Goal: Task Accomplishment & Management: Manage account settings

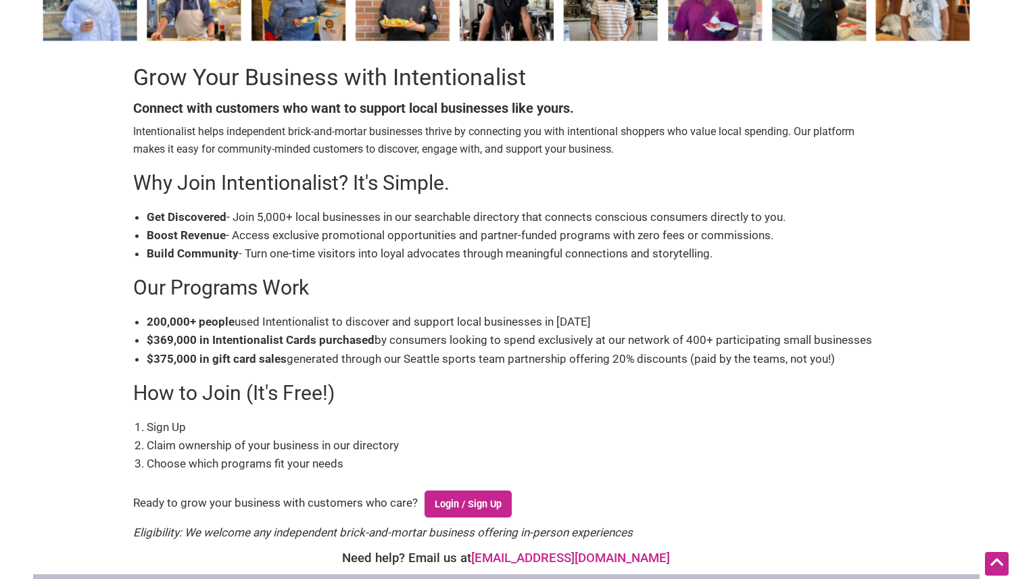
scroll to position [103, 0]
click at [469, 504] on link "Login / Sign Up" at bounding box center [469, 503] width 88 height 27
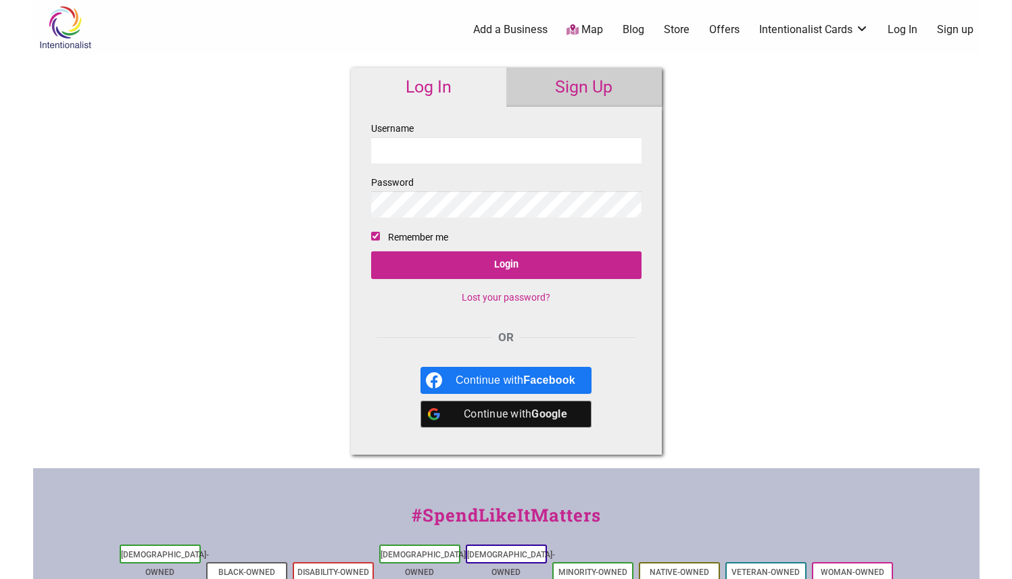
type input "CLegato"
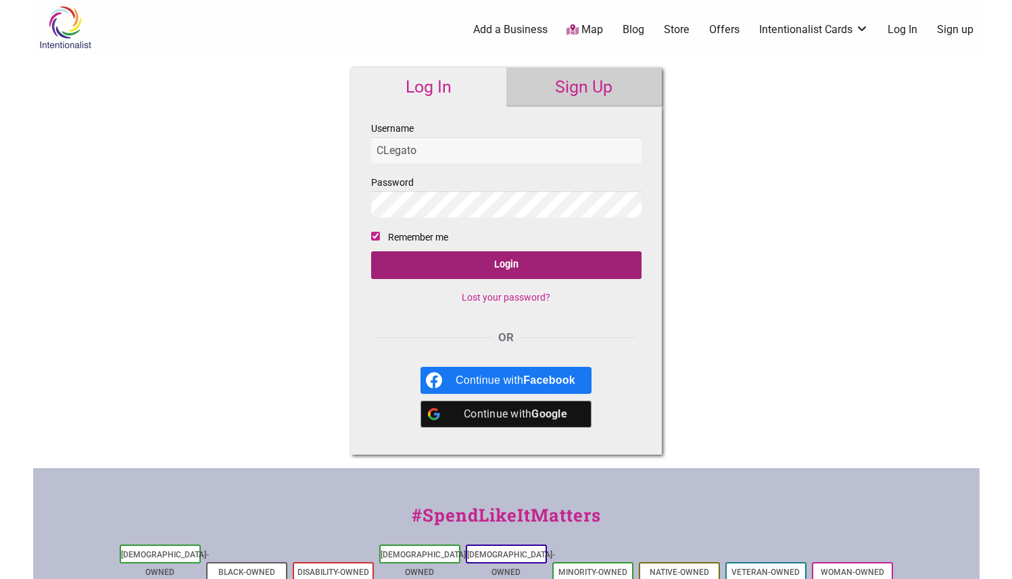
click at [417, 265] on input "Login" at bounding box center [506, 266] width 270 height 28
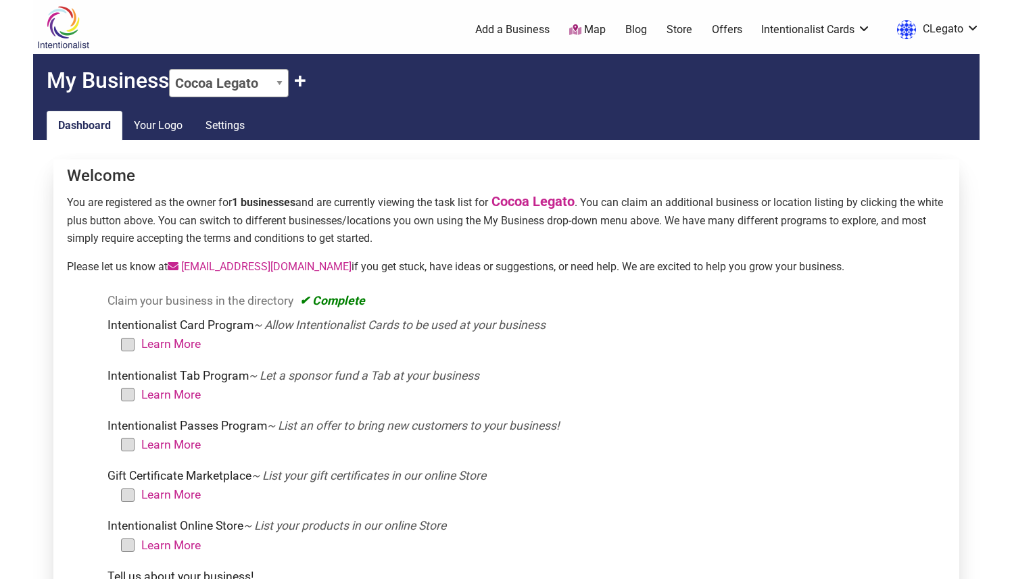
click at [128, 394] on li "Learn More" at bounding box center [534, 394] width 813 height 19
